Goal: Transaction & Acquisition: Purchase product/service

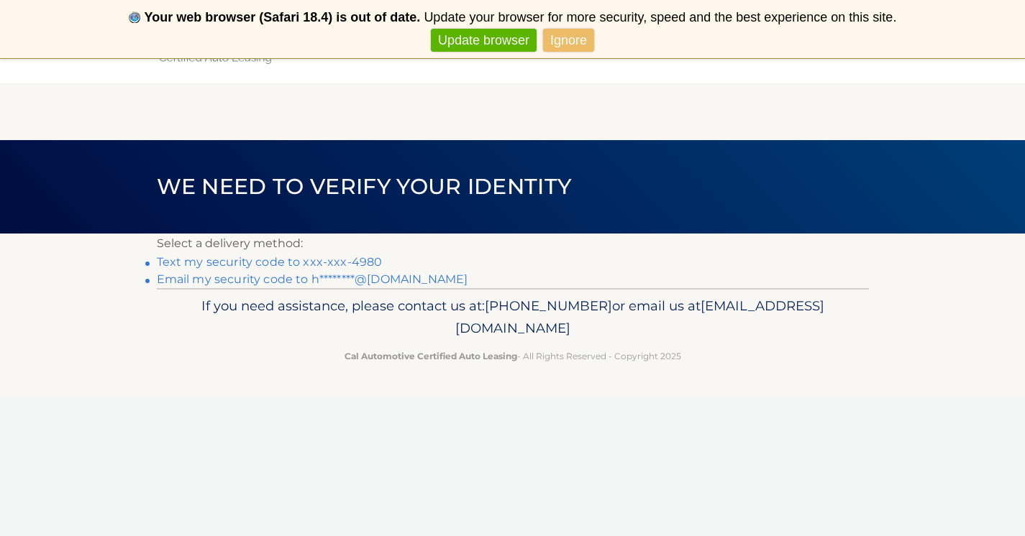
click at [262, 262] on link "Text my security code to xxx-xxx-4980" at bounding box center [270, 262] width 226 height 14
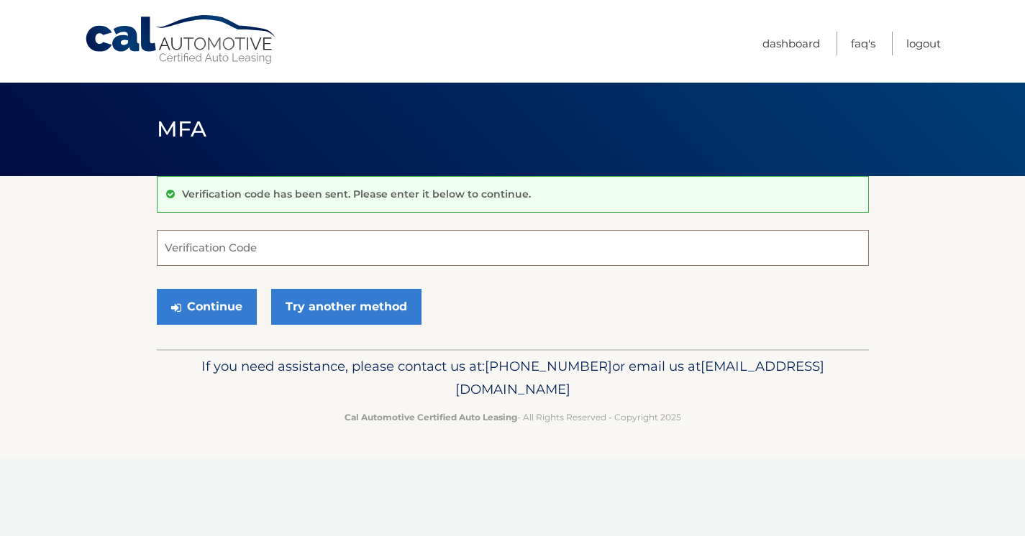
click at [254, 252] on input "Verification Code" at bounding box center [513, 248] width 712 height 36
click at [267, 252] on input "Verification Code" at bounding box center [513, 248] width 712 height 36
type input "045504"
click at [242, 302] on button "Continue" at bounding box center [207, 307] width 100 height 36
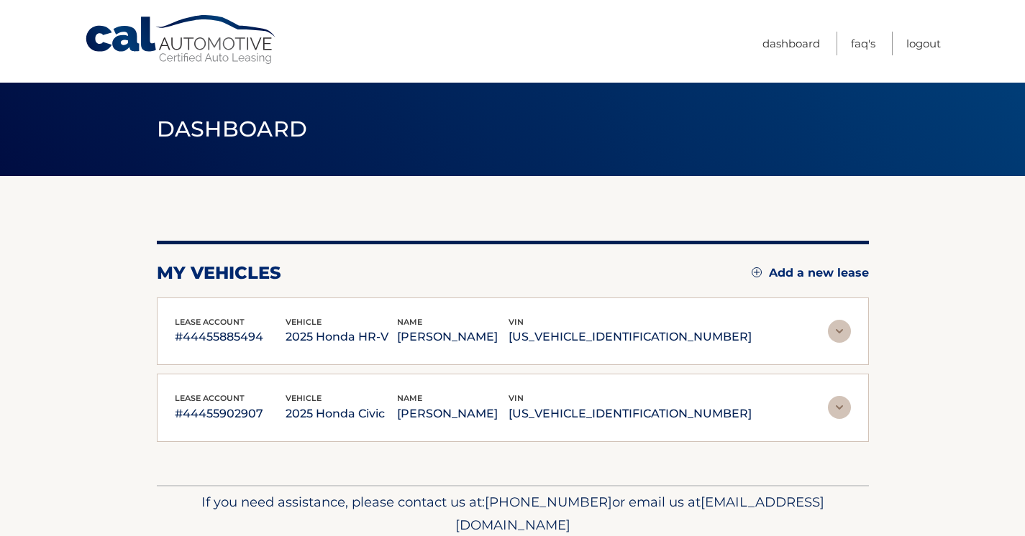
click at [820, 334] on div "lease account #44455885494 vehicle 2025 Honda HR-V name [PERSON_NAME] vin [US_V…" at bounding box center [513, 332] width 676 height 32
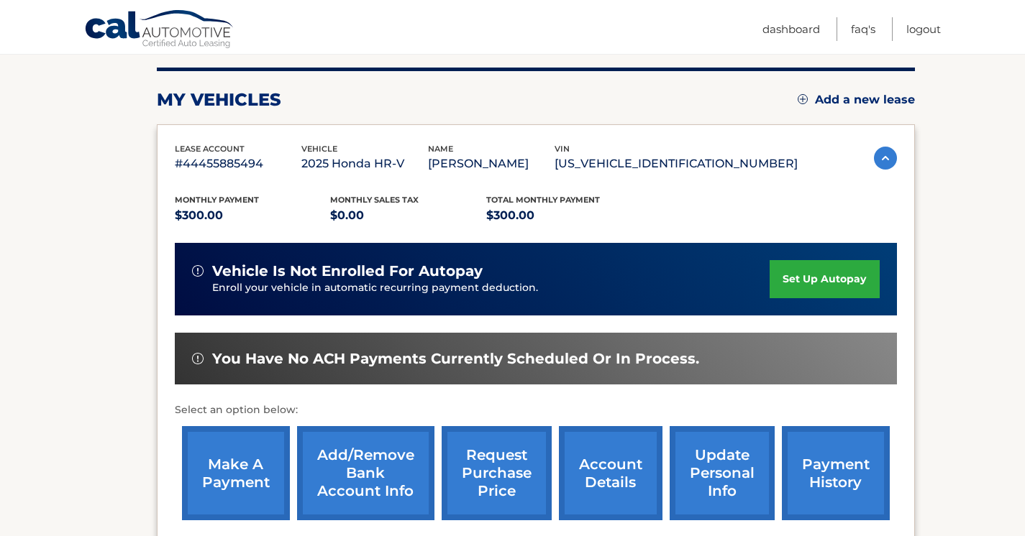
scroll to position [188, 0]
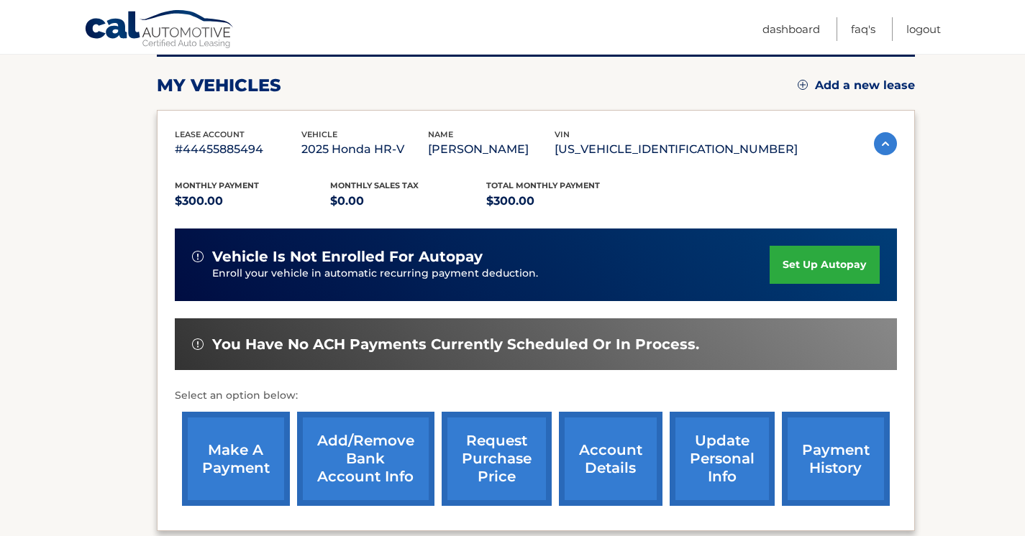
click at [582, 347] on span "You have no ACH payments currently scheduled or in process." at bounding box center [455, 345] width 487 height 18
click at [260, 444] on link "make a payment" at bounding box center [236, 459] width 108 height 94
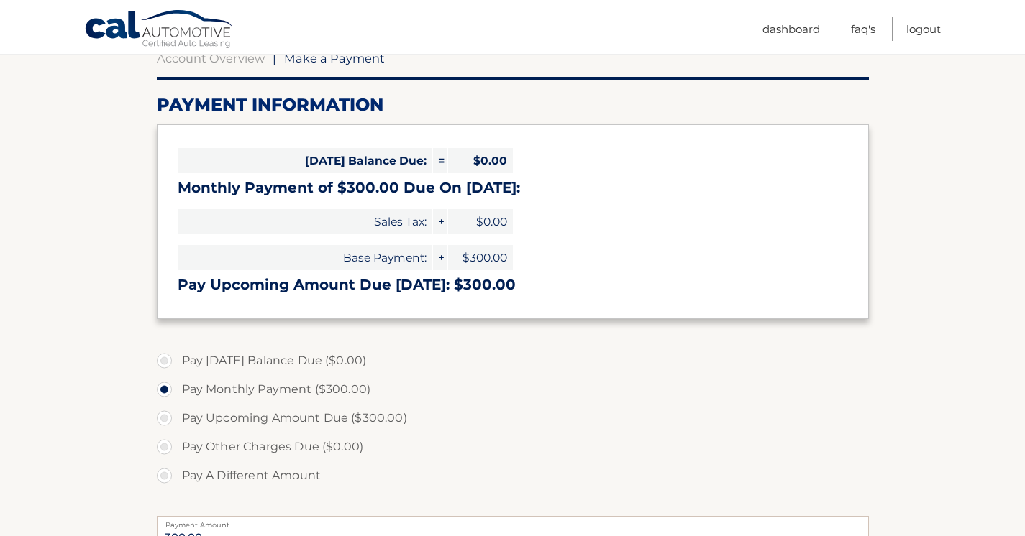
scroll to position [257, 0]
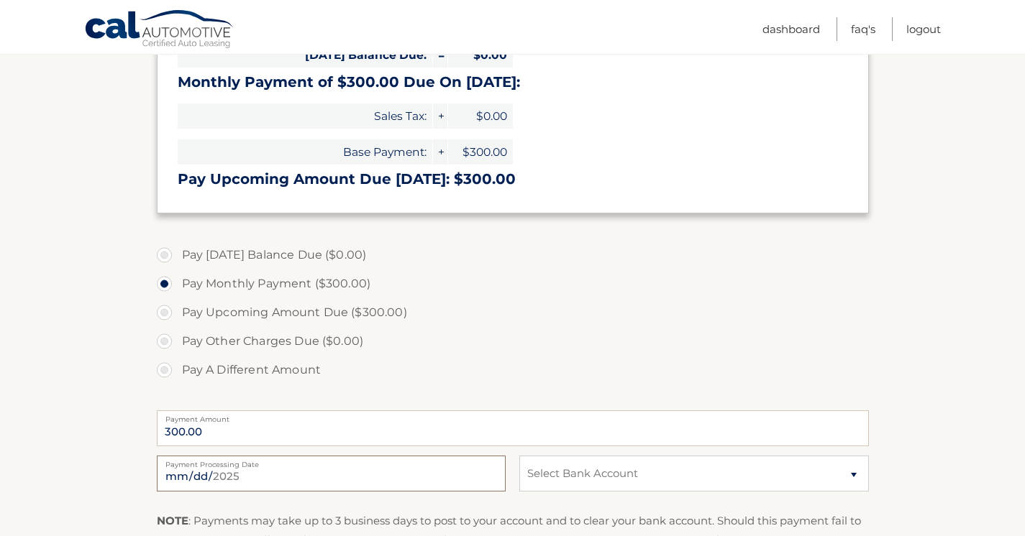
click at [226, 480] on input "2025-09-07" at bounding box center [331, 474] width 349 height 36
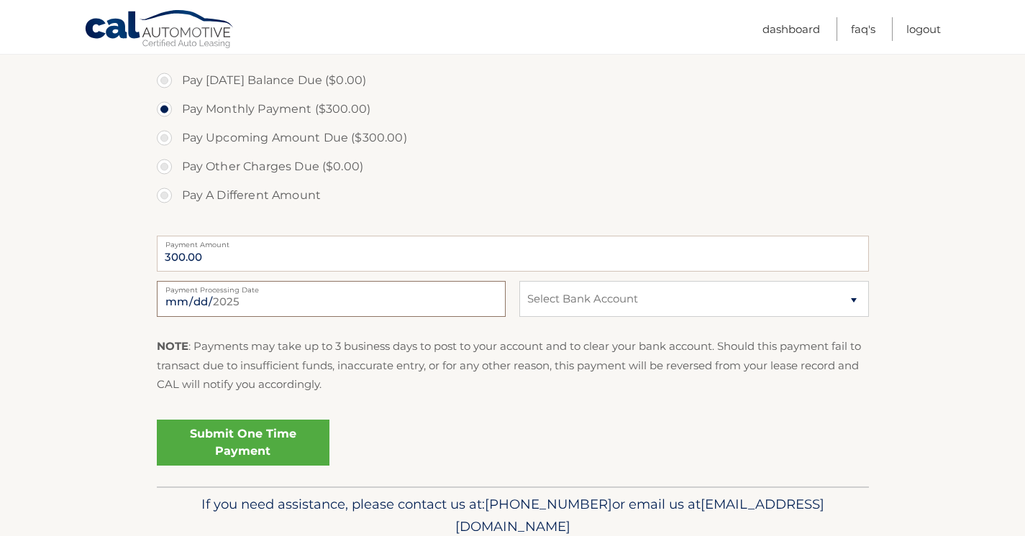
scroll to position [440, 0]
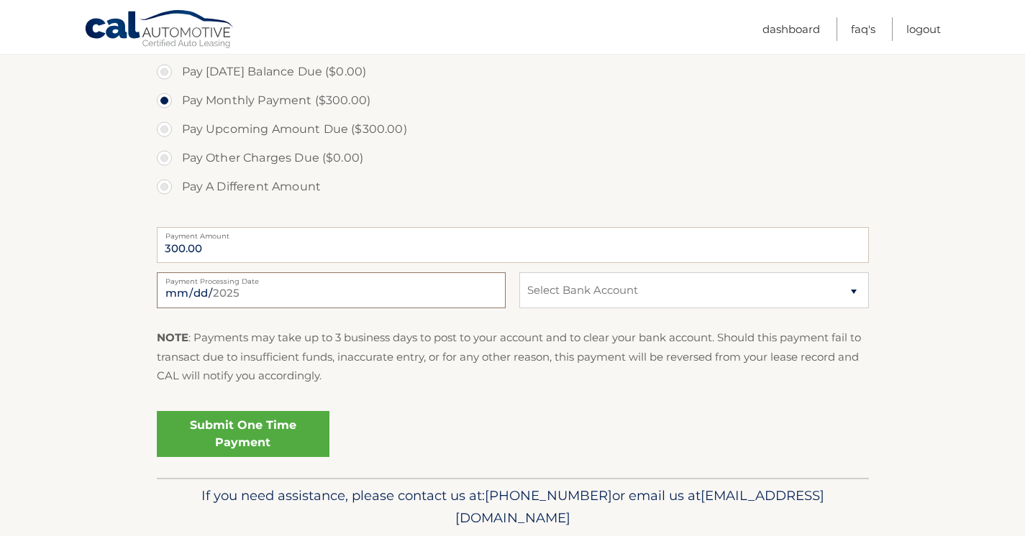
click at [188, 299] on input "2025-09-07" at bounding box center [331, 290] width 349 height 36
type input "2025-09-12"
select select "NWNjNzA3YzAtOWQwZi00ZWUyLWFkMzAtZGQ3MGI3MTYxMGY4"
click at [231, 444] on link "Submit One Time Payment" at bounding box center [243, 434] width 173 height 46
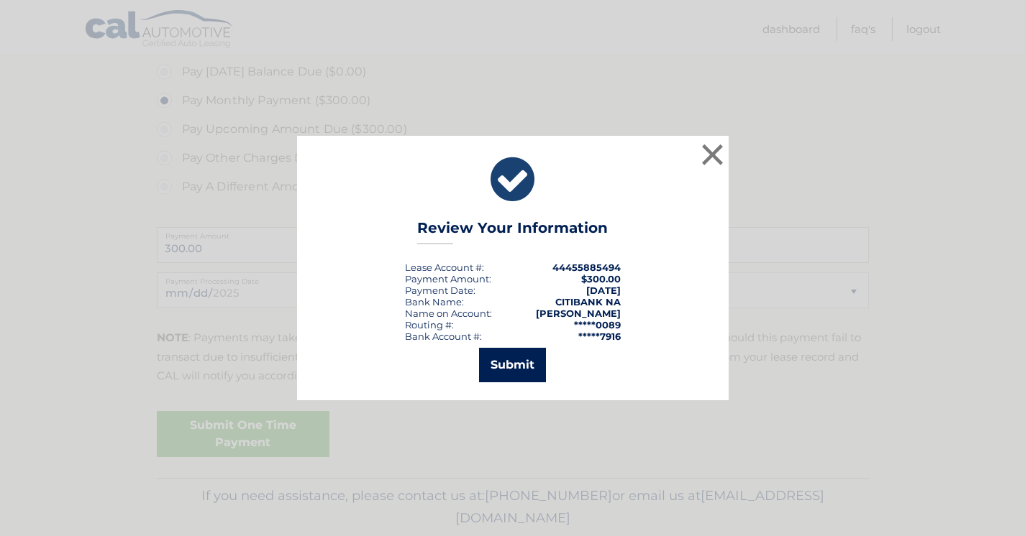
click at [488, 360] on button "Submit" at bounding box center [512, 365] width 67 height 35
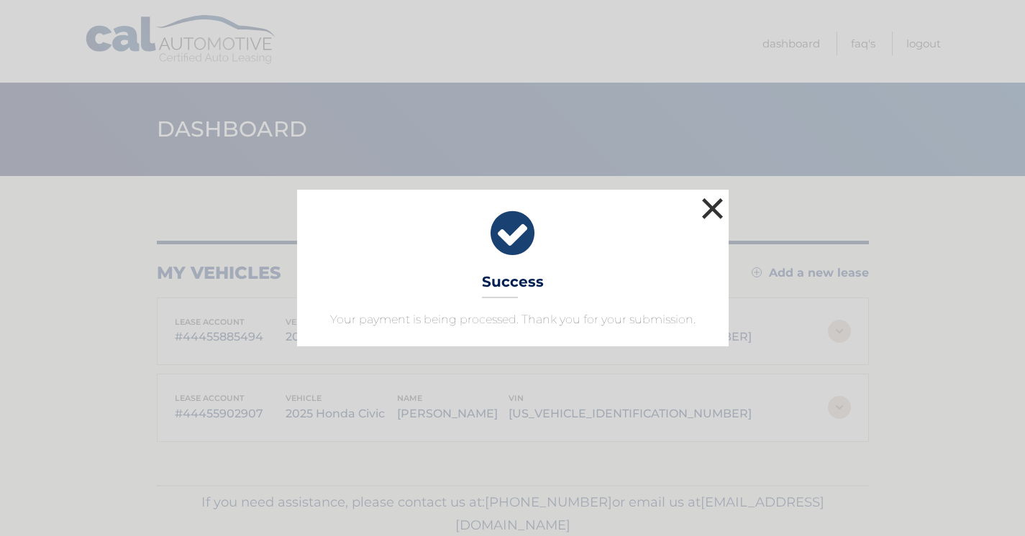
click at [715, 208] on button "×" at bounding box center [712, 208] width 29 height 29
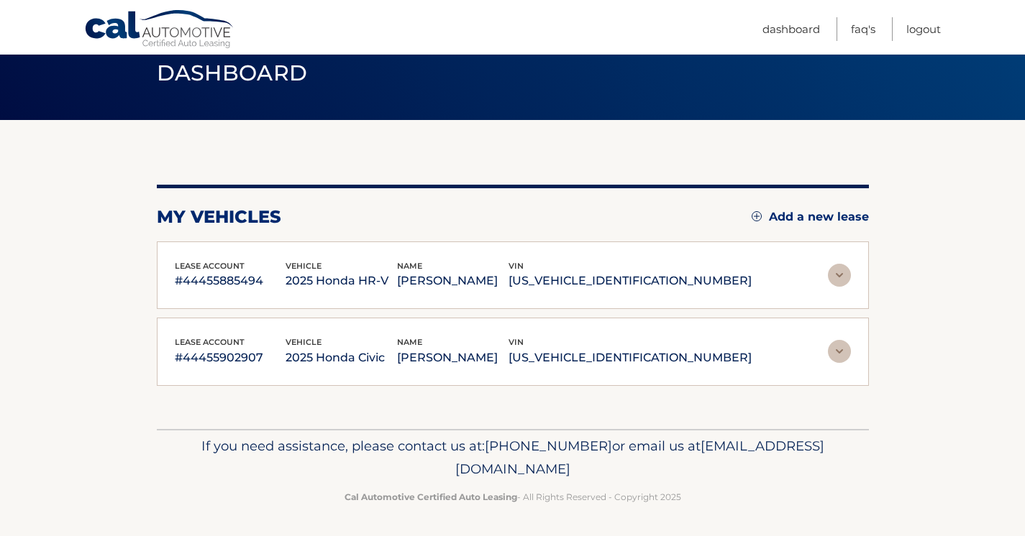
scroll to position [55, 0]
click at [834, 356] on img at bounding box center [839, 352] width 23 height 23
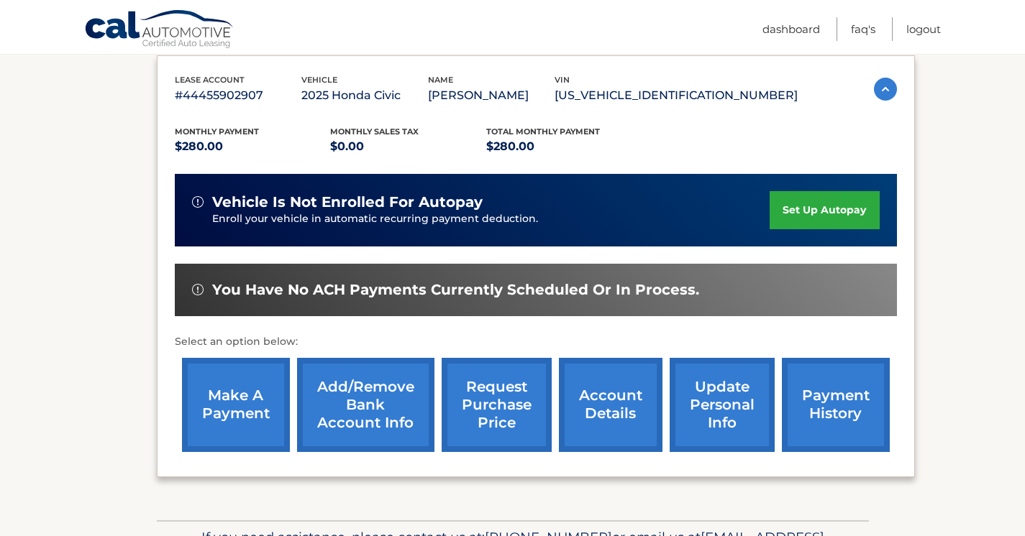
scroll to position [341, 0]
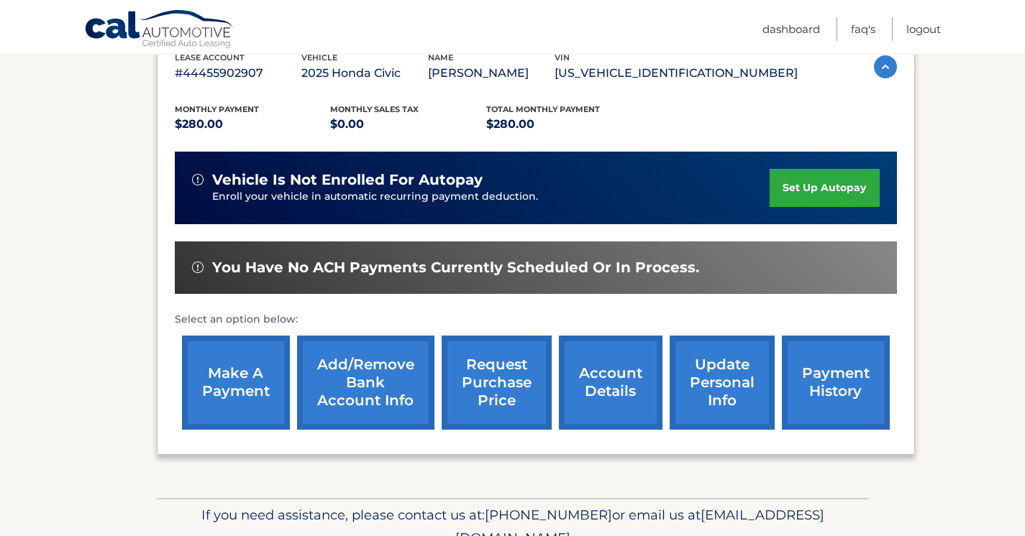
click at [250, 377] on link "make a payment" at bounding box center [236, 383] width 108 height 94
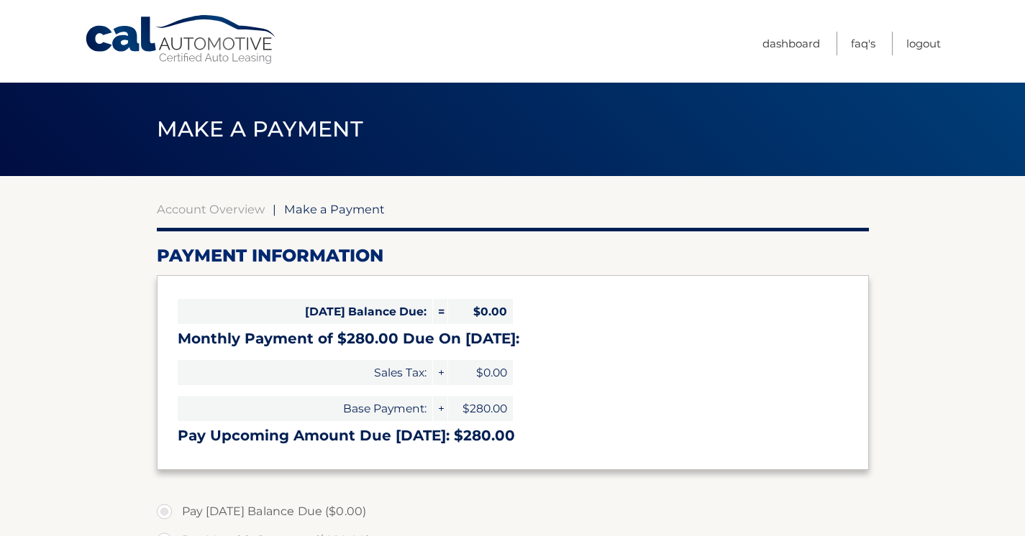
select select "OTFlMGY2MjItMDA3MC00MTIwLTljZWYtYzFkZGQ1Njg3ZTdm"
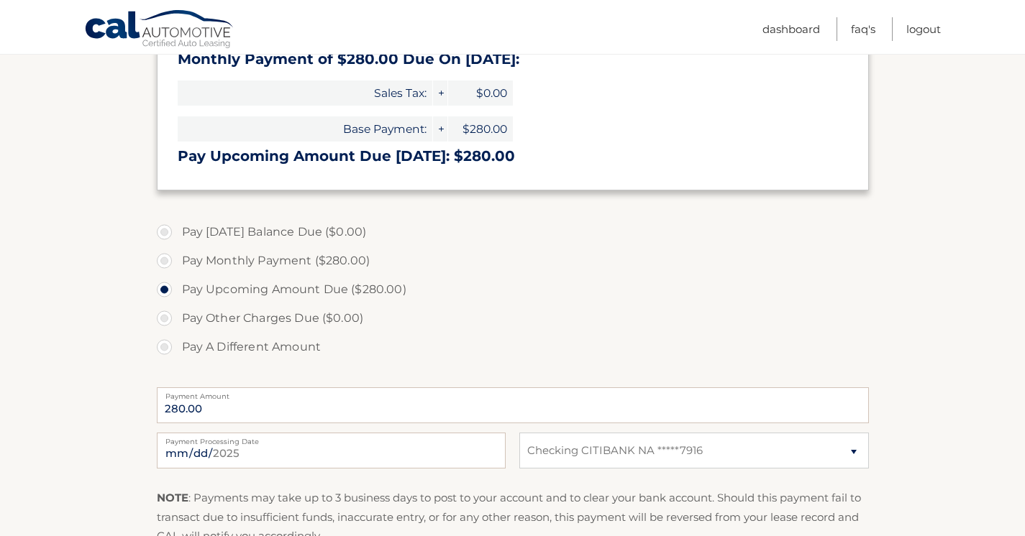
scroll to position [283, 0]
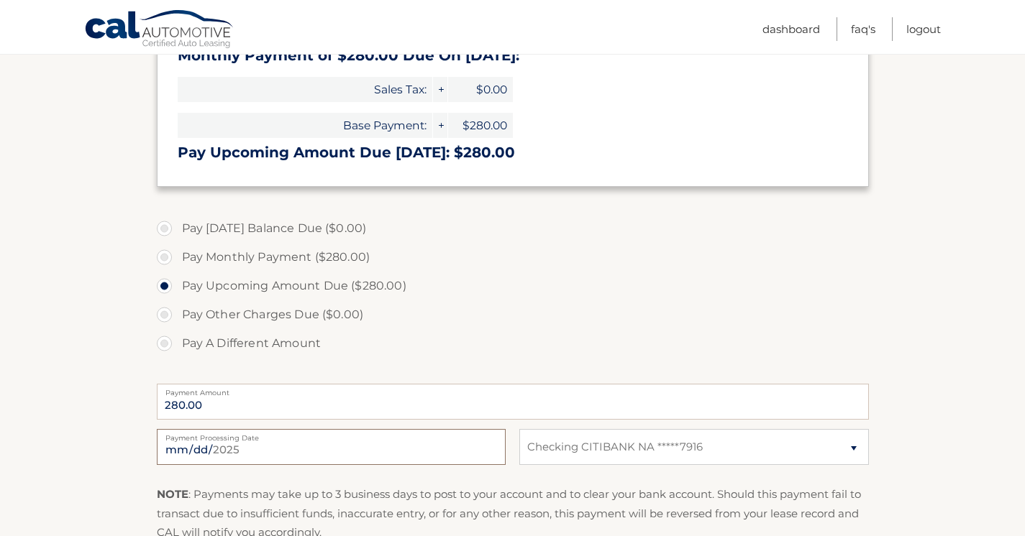
click at [216, 444] on input "[DATE]" at bounding box center [331, 447] width 349 height 36
click at [191, 449] on input "[DATE]" at bounding box center [331, 447] width 349 height 36
type input "[DATE]"
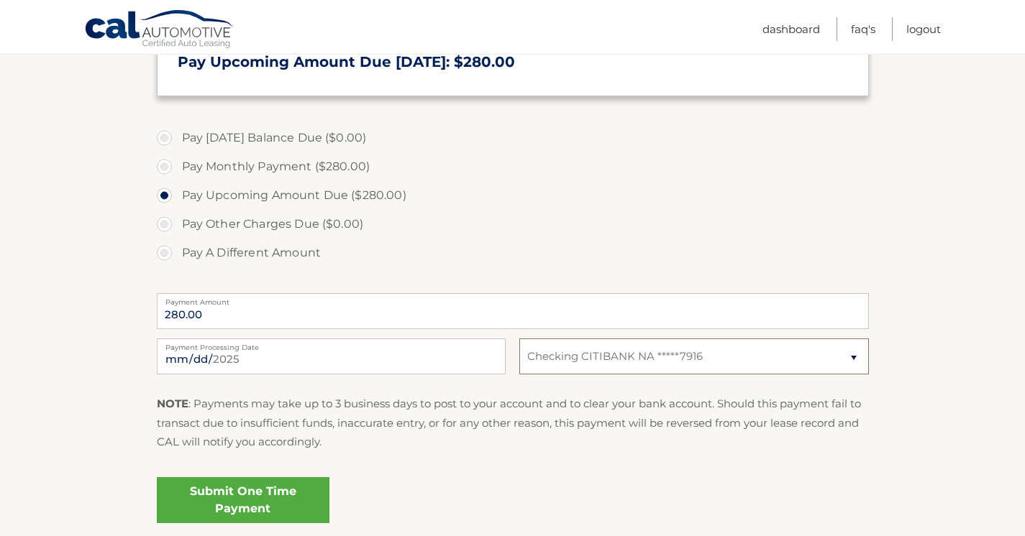
scroll to position [479, 0]
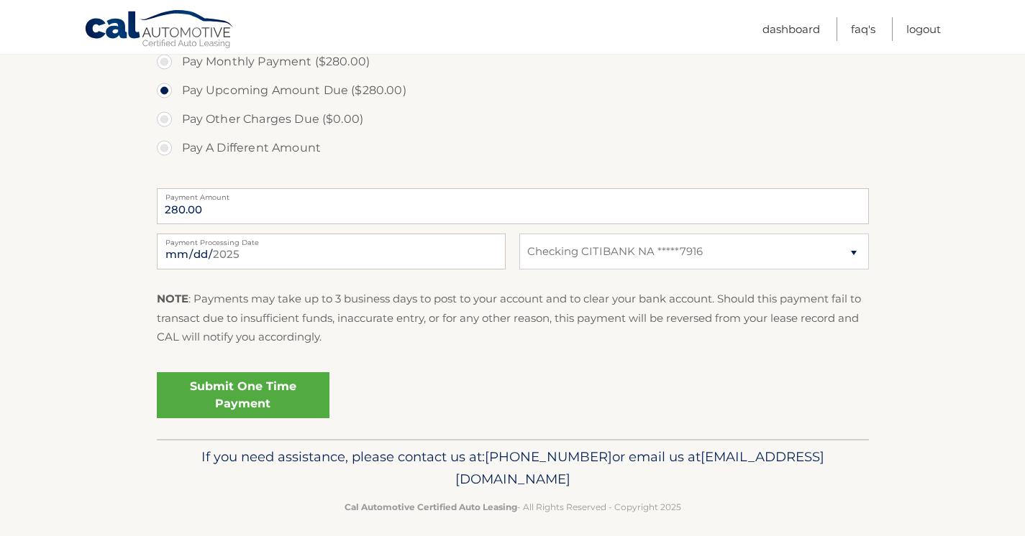
click at [272, 379] on link "Submit One Time Payment" at bounding box center [243, 395] width 173 height 46
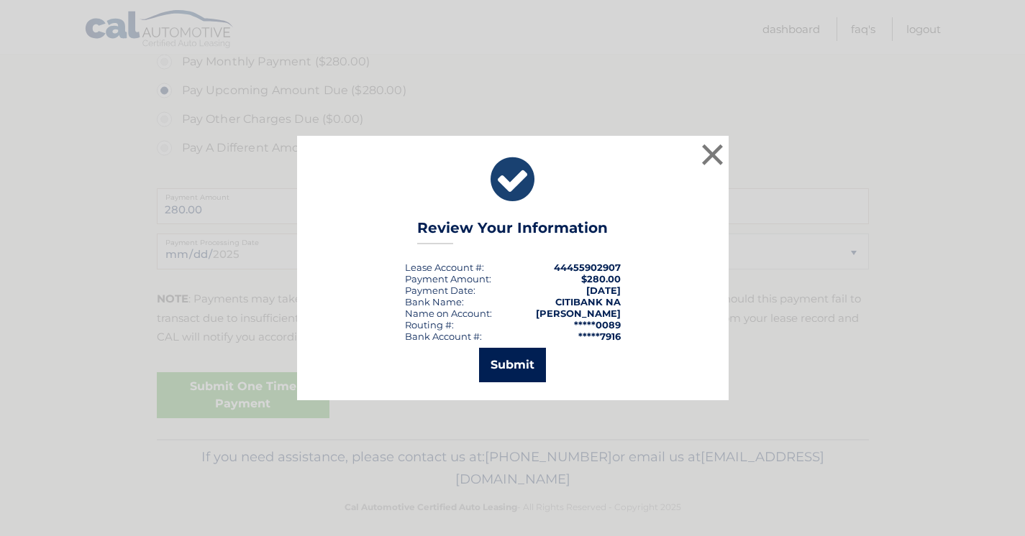
click at [521, 369] on button "Submit" at bounding box center [512, 365] width 67 height 35
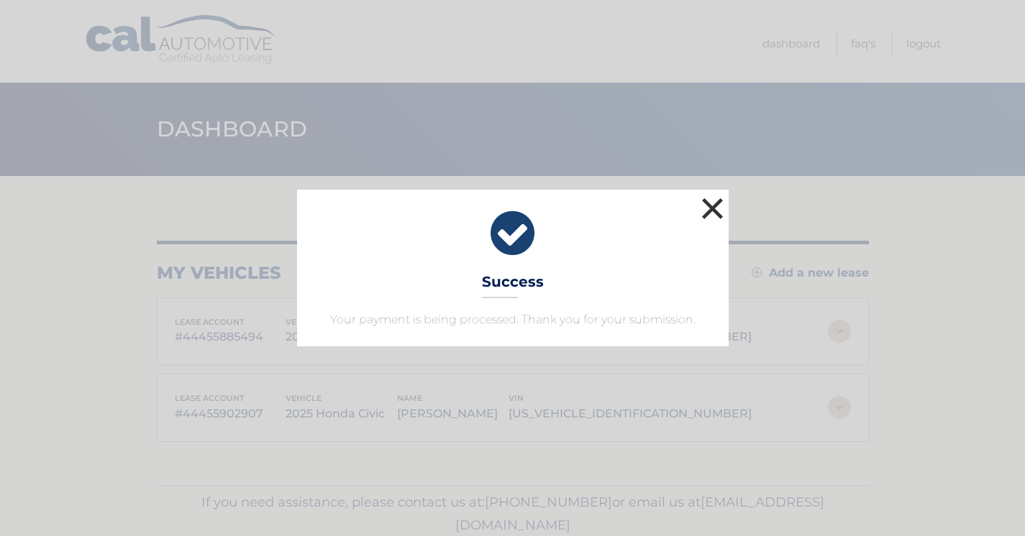
click at [711, 212] on button "×" at bounding box center [712, 208] width 29 height 29
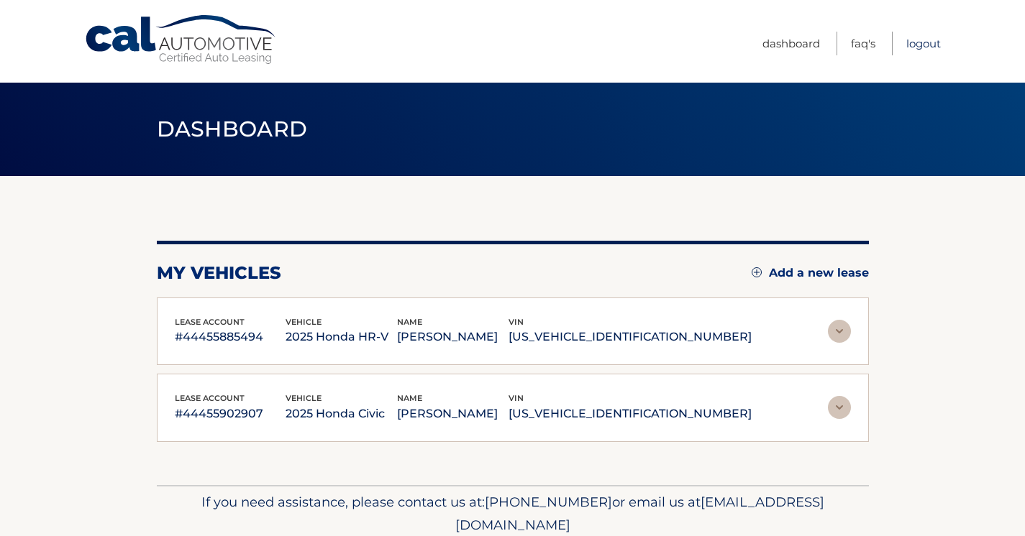
click at [935, 37] on link "Logout" at bounding box center [923, 44] width 35 height 24
